Goal: Find specific page/section: Find specific page/section

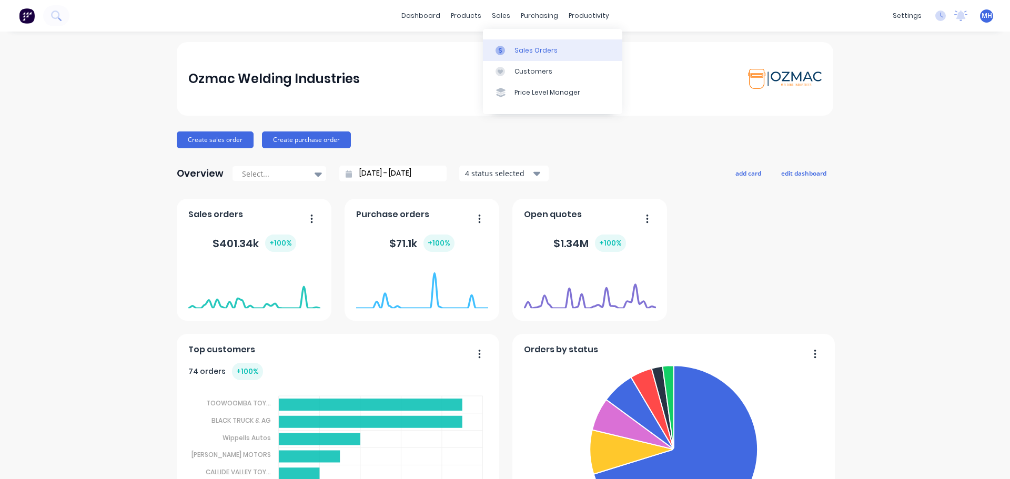
click at [522, 54] on div "Sales Orders" at bounding box center [535, 50] width 43 height 9
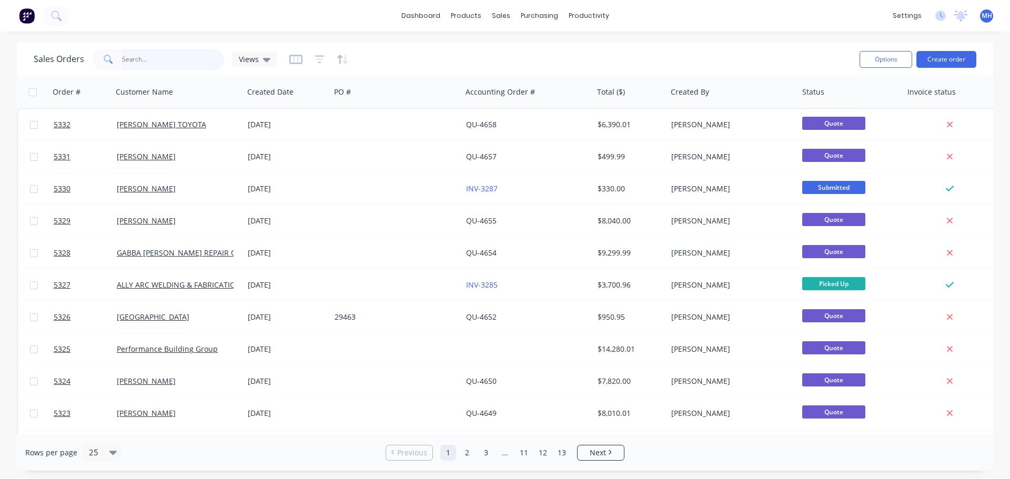
click at [142, 58] on input "text" at bounding box center [173, 59] width 103 height 21
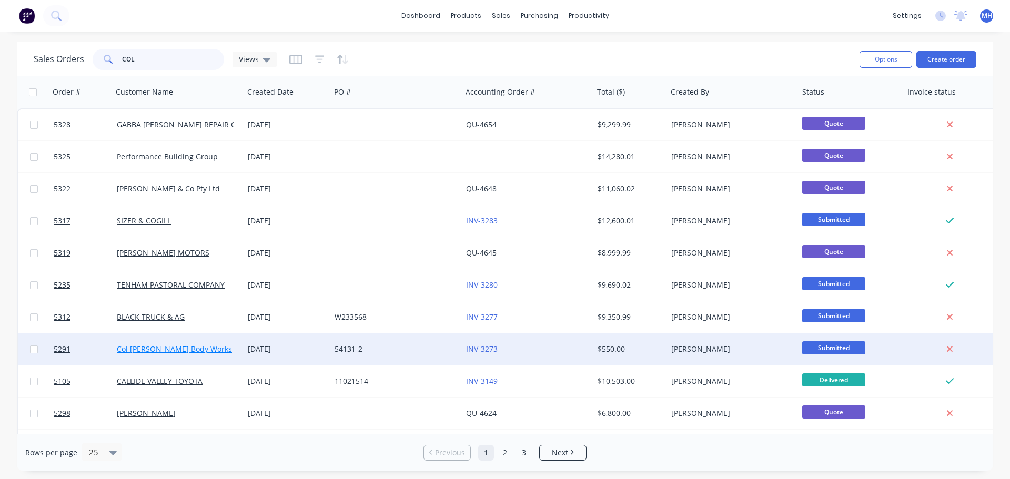
type input "COL"
click at [157, 352] on link "Col [PERSON_NAME] Body Works" at bounding box center [174, 349] width 115 height 10
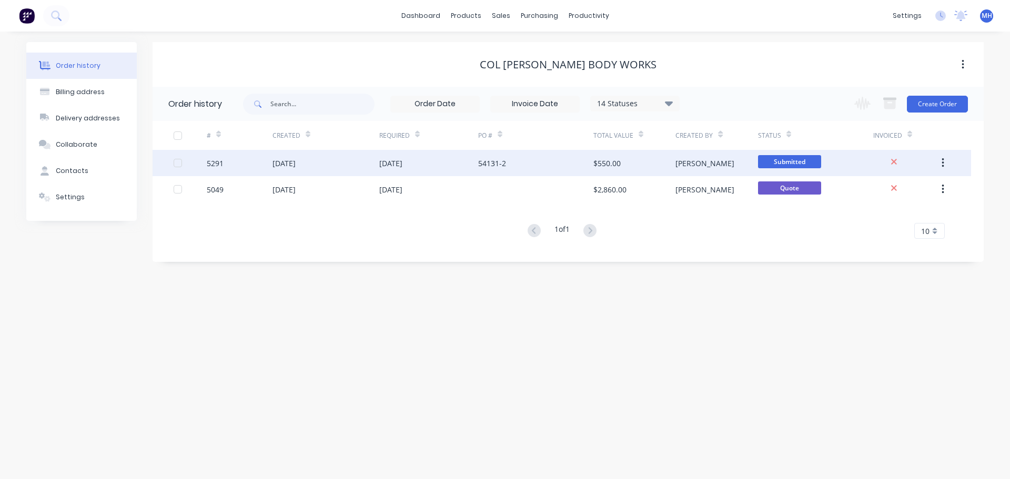
click at [276, 165] on div "[DATE]" at bounding box center [283, 163] width 23 height 11
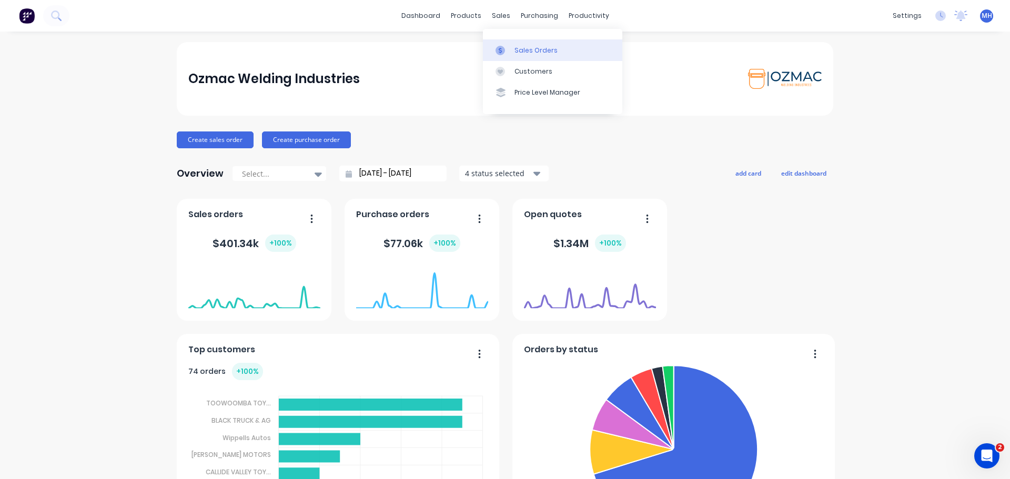
click at [532, 49] on div "Sales Orders" at bounding box center [535, 50] width 43 height 9
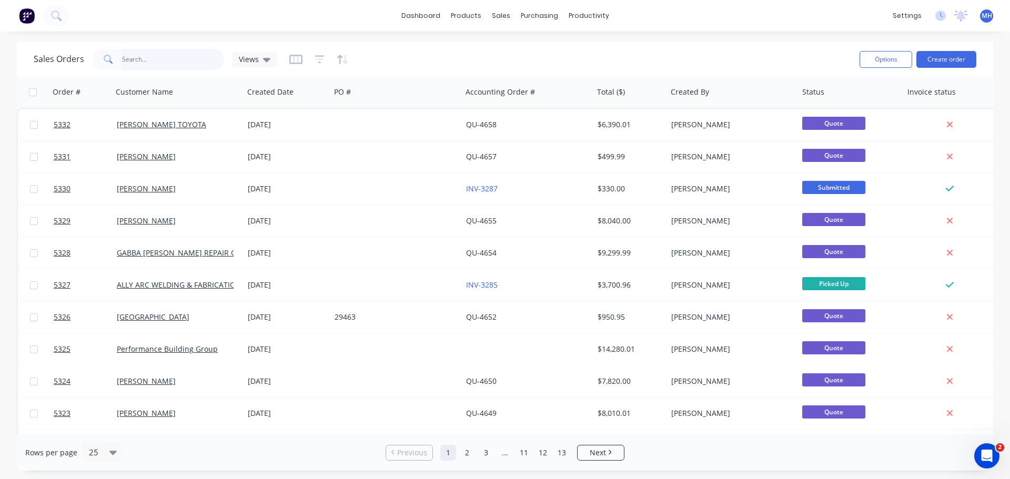
click at [170, 62] on input "text" at bounding box center [173, 59] width 103 height 21
type input "5216"
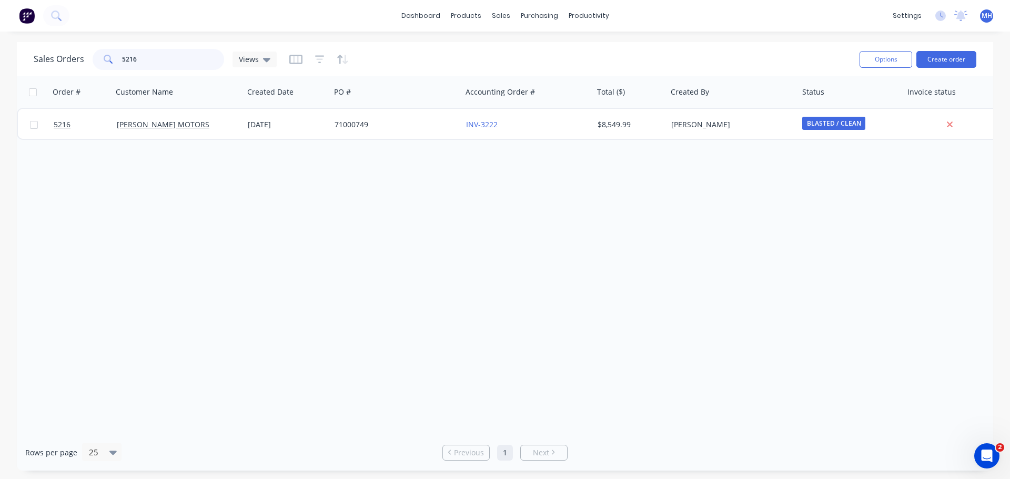
drag, startPoint x: 167, startPoint y: 61, endPoint x: 79, endPoint y: 64, distance: 88.4
click at [86, 67] on div "Sales Orders 5216 Views" at bounding box center [155, 59] width 243 height 21
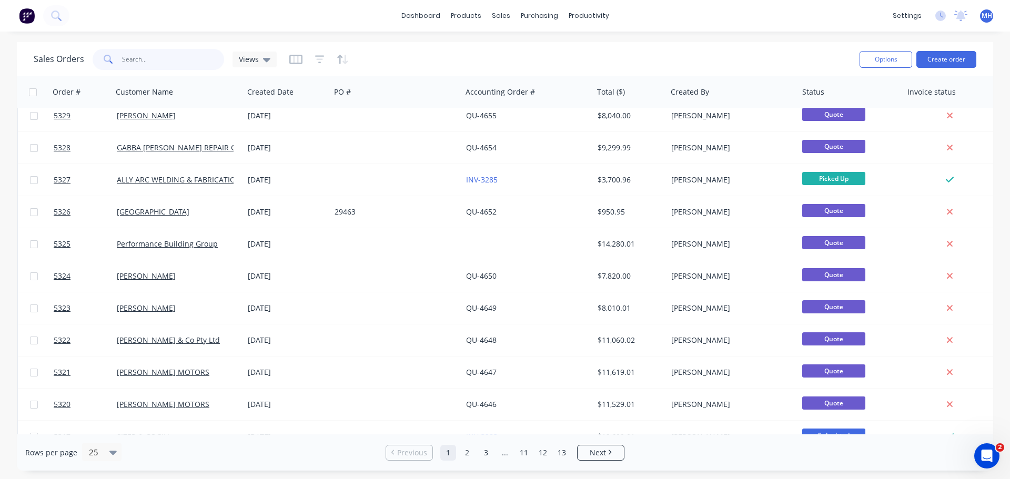
scroll to position [158, 0]
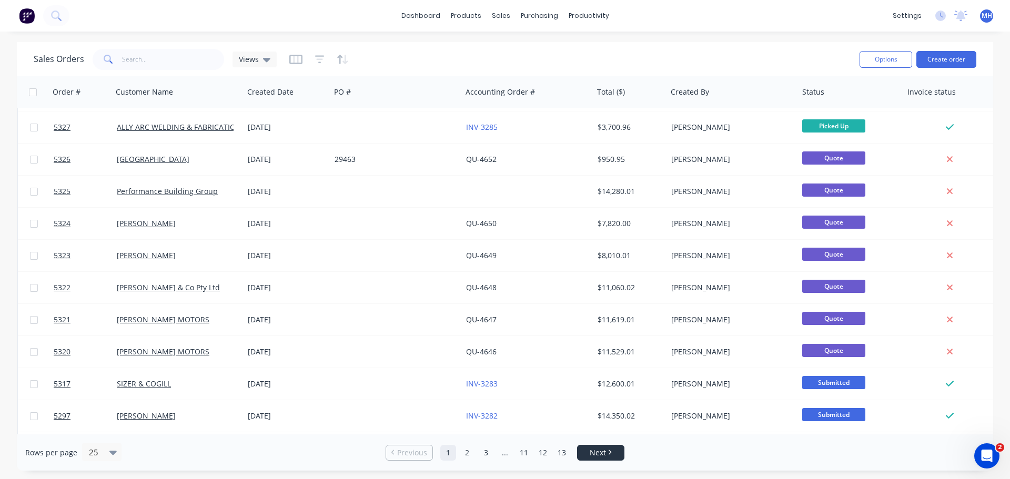
click at [592, 451] on span "Next" at bounding box center [598, 453] width 16 height 11
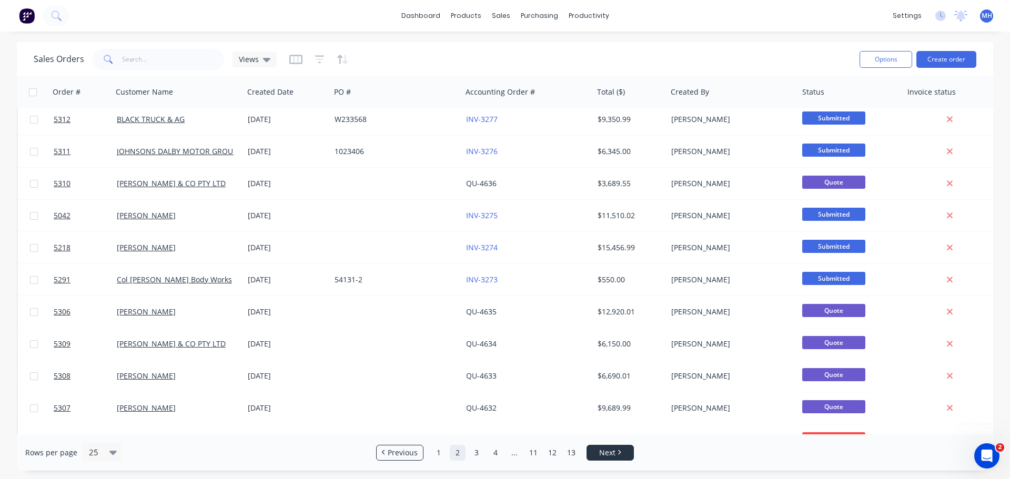
scroll to position [0, 0]
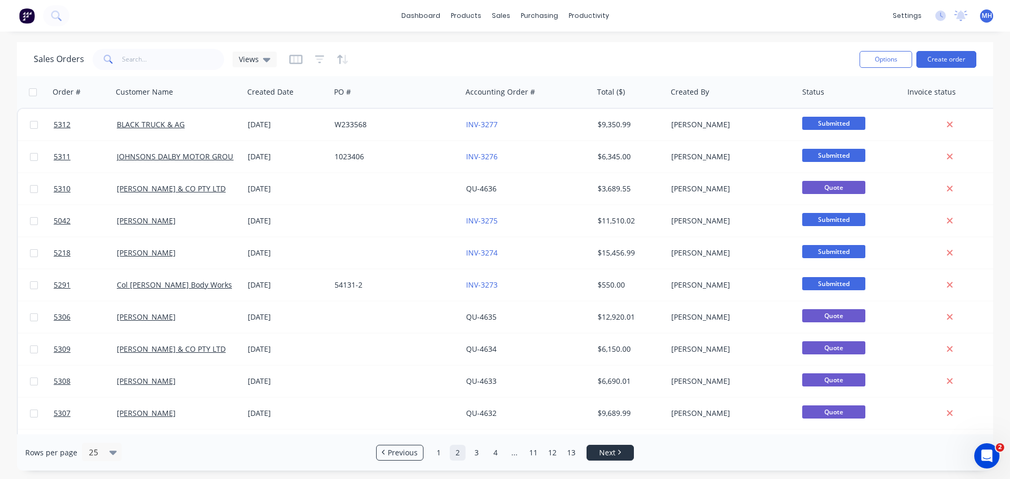
click at [592, 451] on link "Next" at bounding box center [610, 453] width 46 height 11
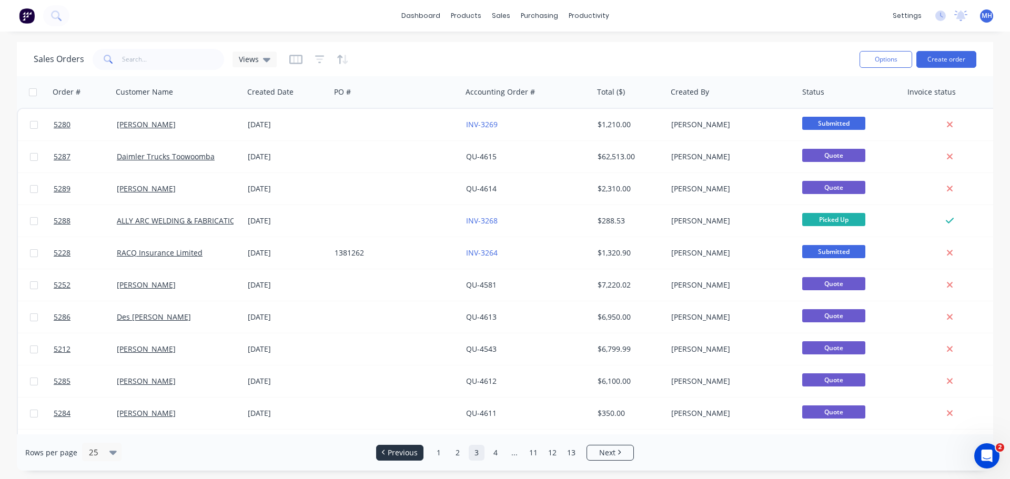
click at [398, 451] on span "Previous" at bounding box center [403, 453] width 30 height 11
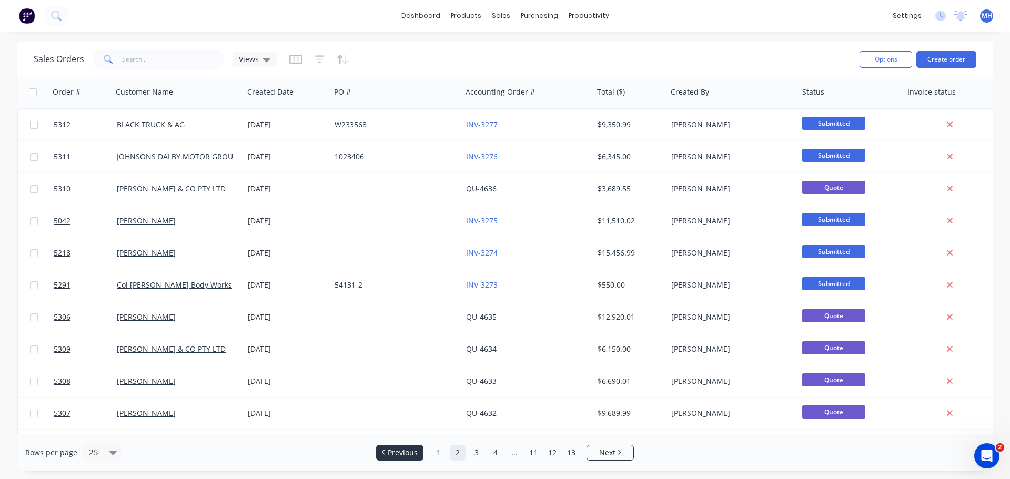
click at [398, 450] on span "Previous" at bounding box center [403, 453] width 30 height 11
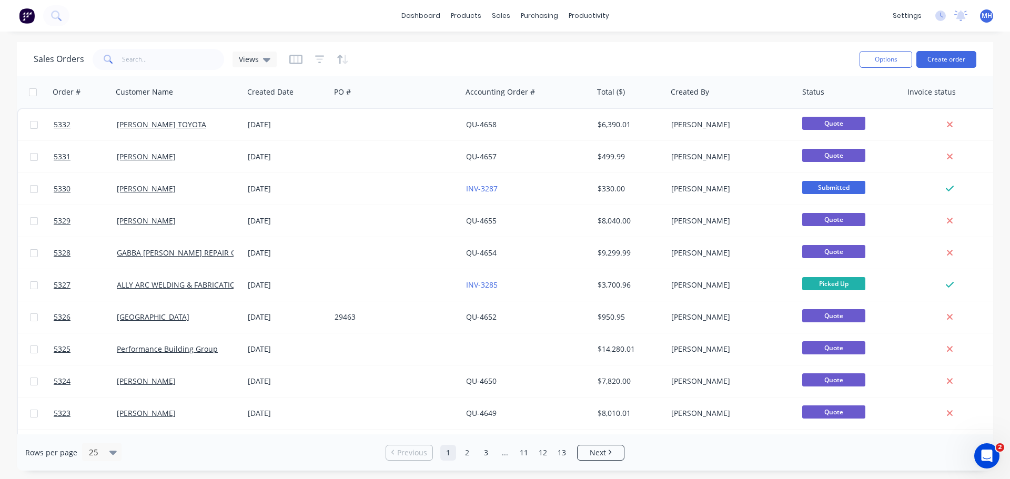
click at [398, 450] on span "Previous" at bounding box center [412, 453] width 30 height 11
click at [159, 60] on input "text" at bounding box center [173, 59] width 103 height 21
type input "FKG"
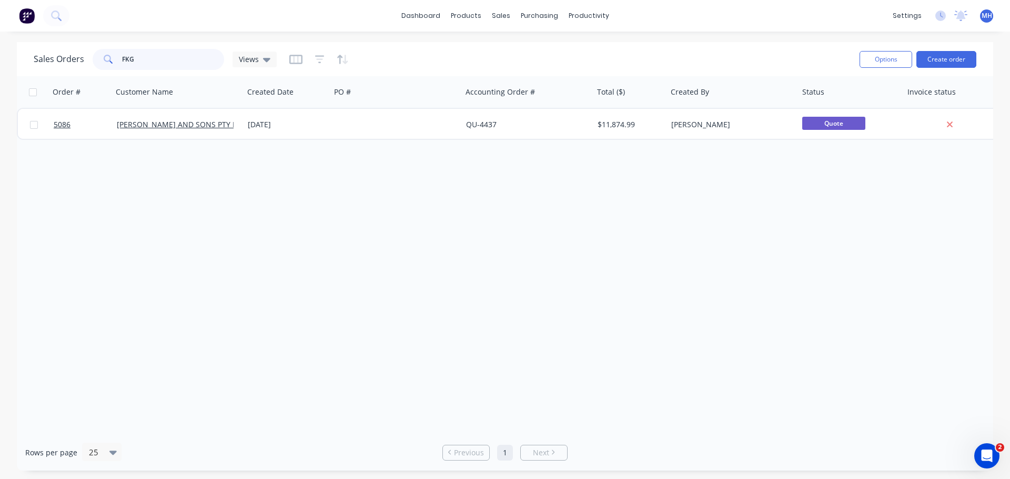
drag, startPoint x: 146, startPoint y: 58, endPoint x: 99, endPoint y: 60, distance: 46.8
click at [99, 60] on div "FKG" at bounding box center [158, 59] width 131 height 21
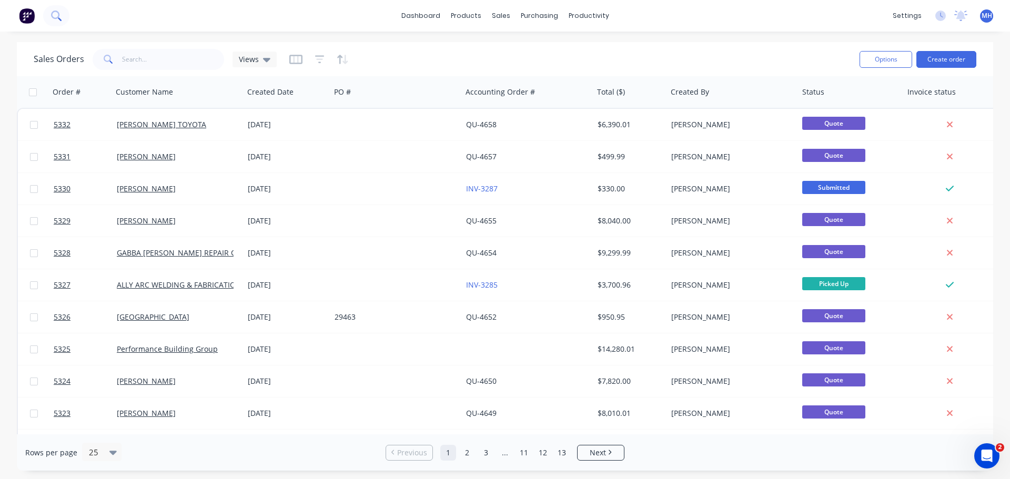
click at [58, 17] on icon at bounding box center [55, 15] width 8 height 8
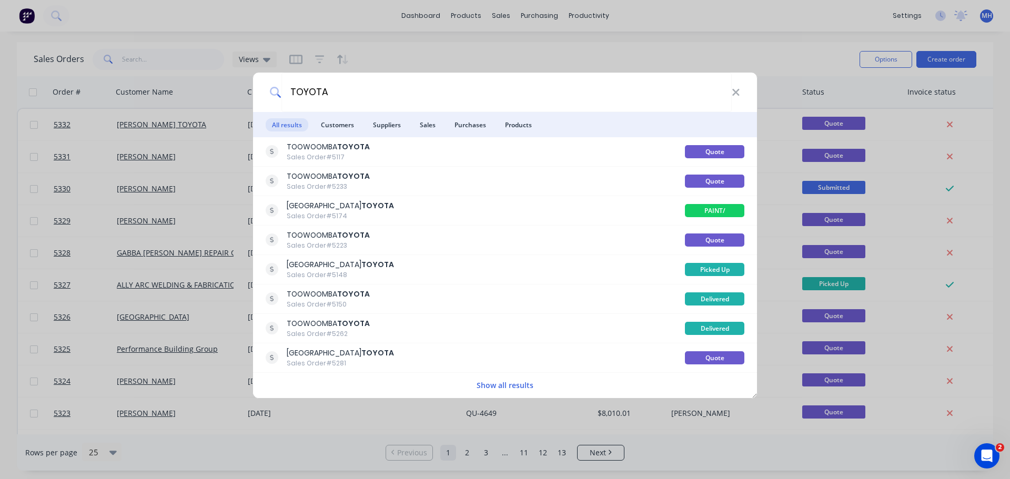
type input "TOYOTA"
click at [487, 384] on button "Show all results" at bounding box center [504, 385] width 63 height 12
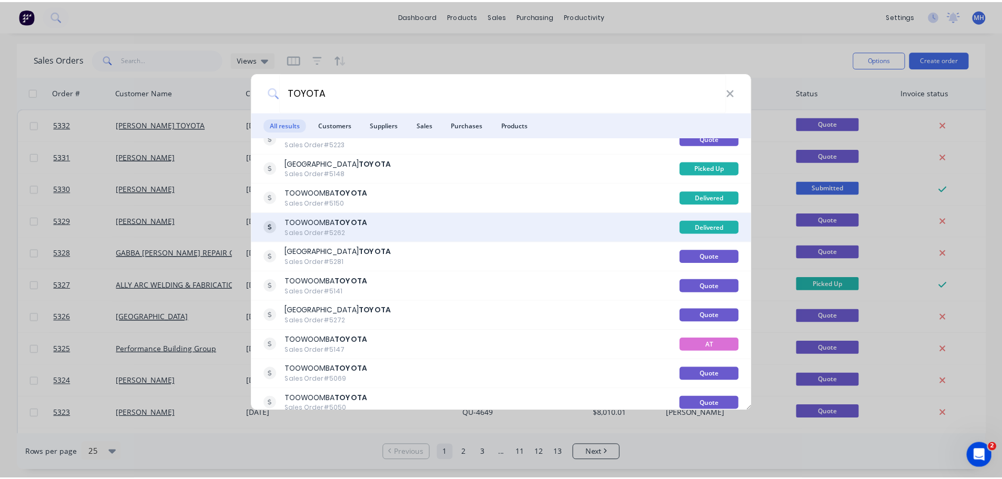
scroll to position [105, 0]
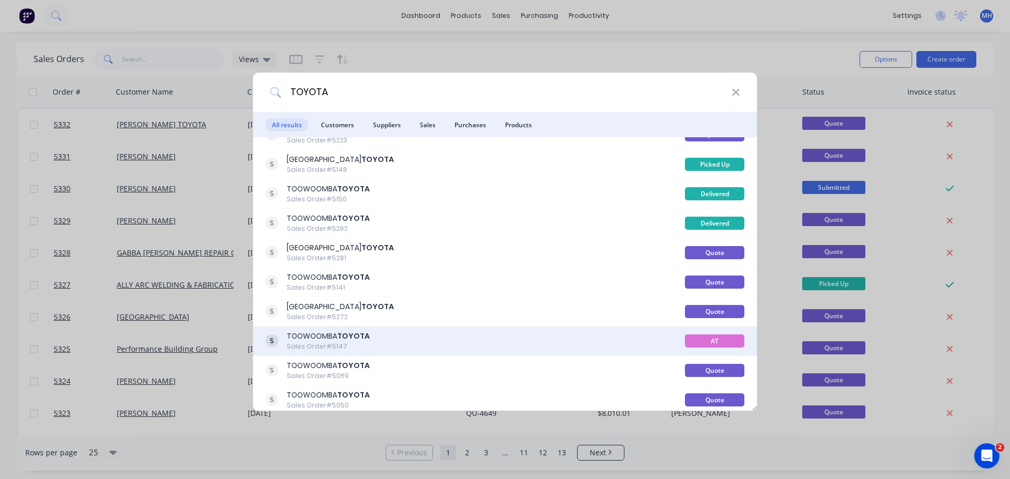
click at [405, 336] on div "TOOWOOMBA TOYOTA Sales Order #5147" at bounding box center [475, 341] width 419 height 21
